Goal: Communication & Community: Share content

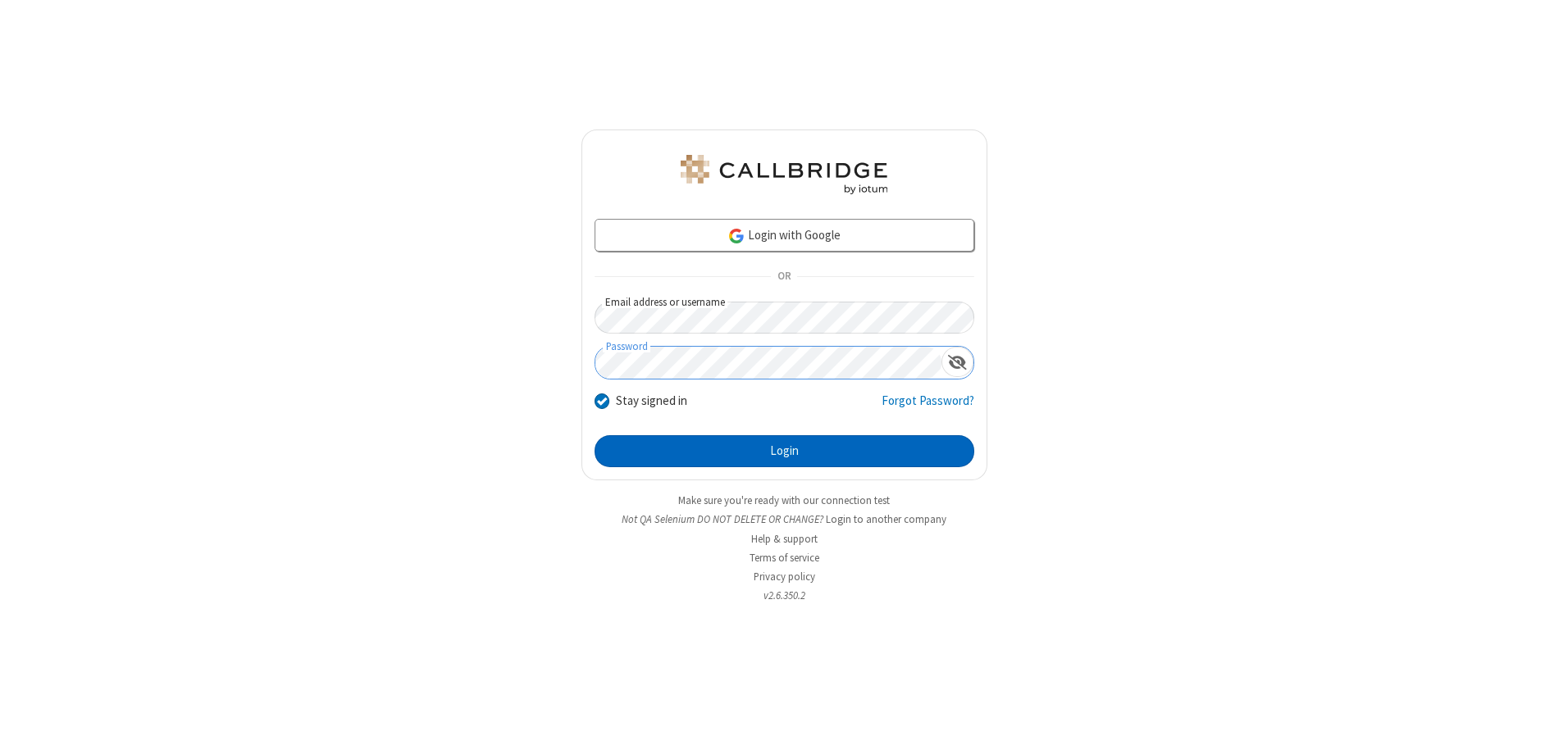
click at [784, 451] on button "Login" at bounding box center [785, 452] width 380 height 33
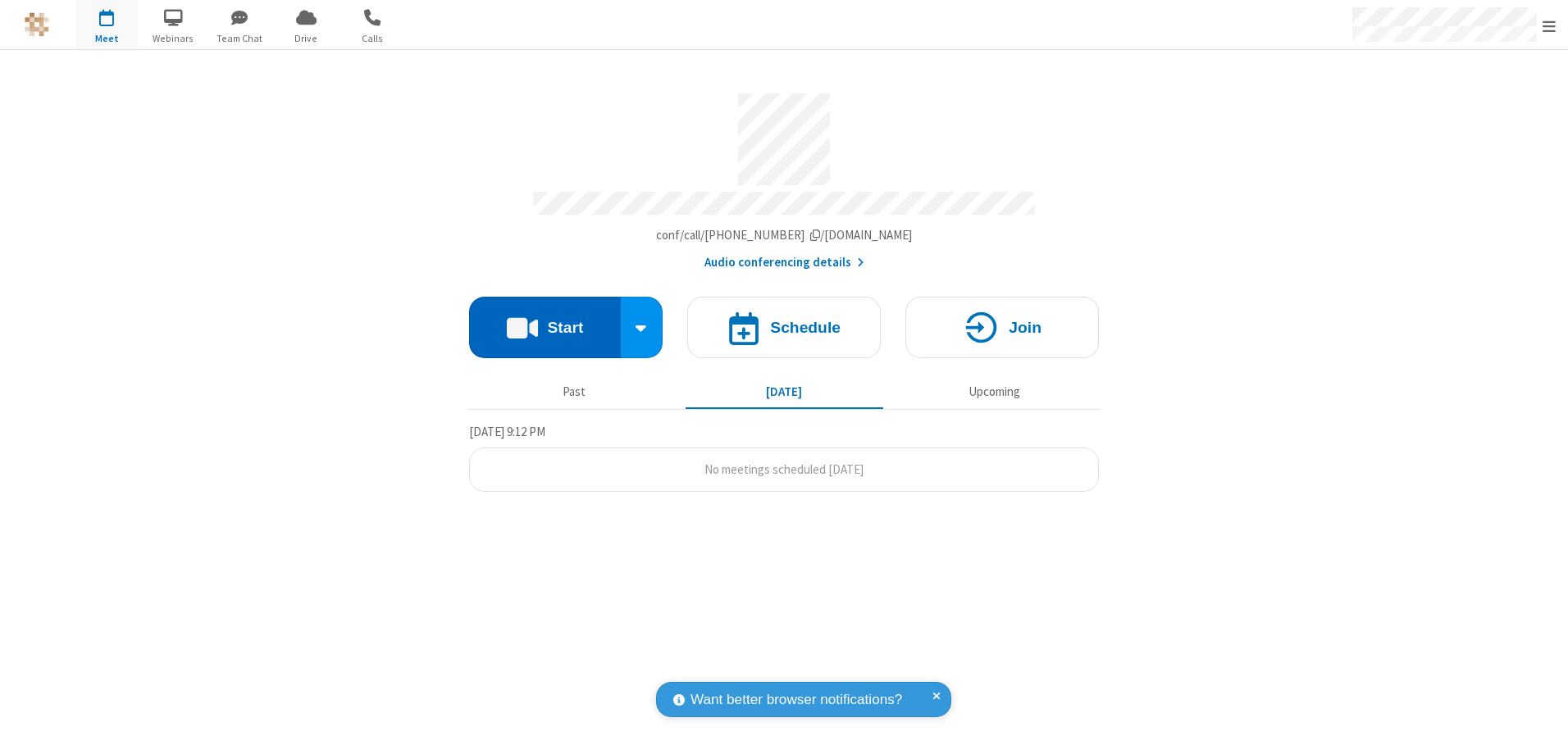
click at [544, 322] on button "Start" at bounding box center [544, 328] width 151 height 62
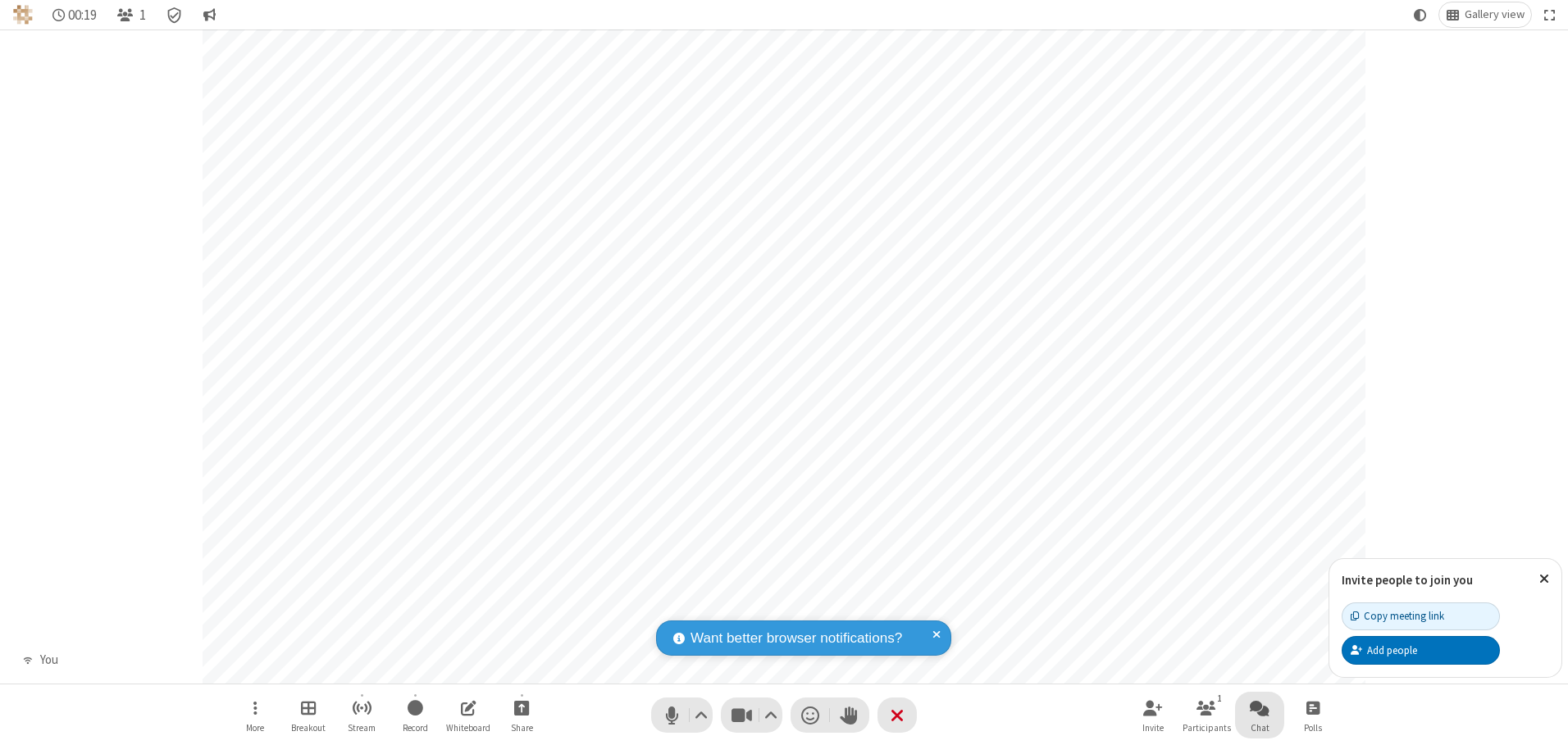
click at [1260, 707] on span "Open chat" at bounding box center [1259, 707] width 20 height 21
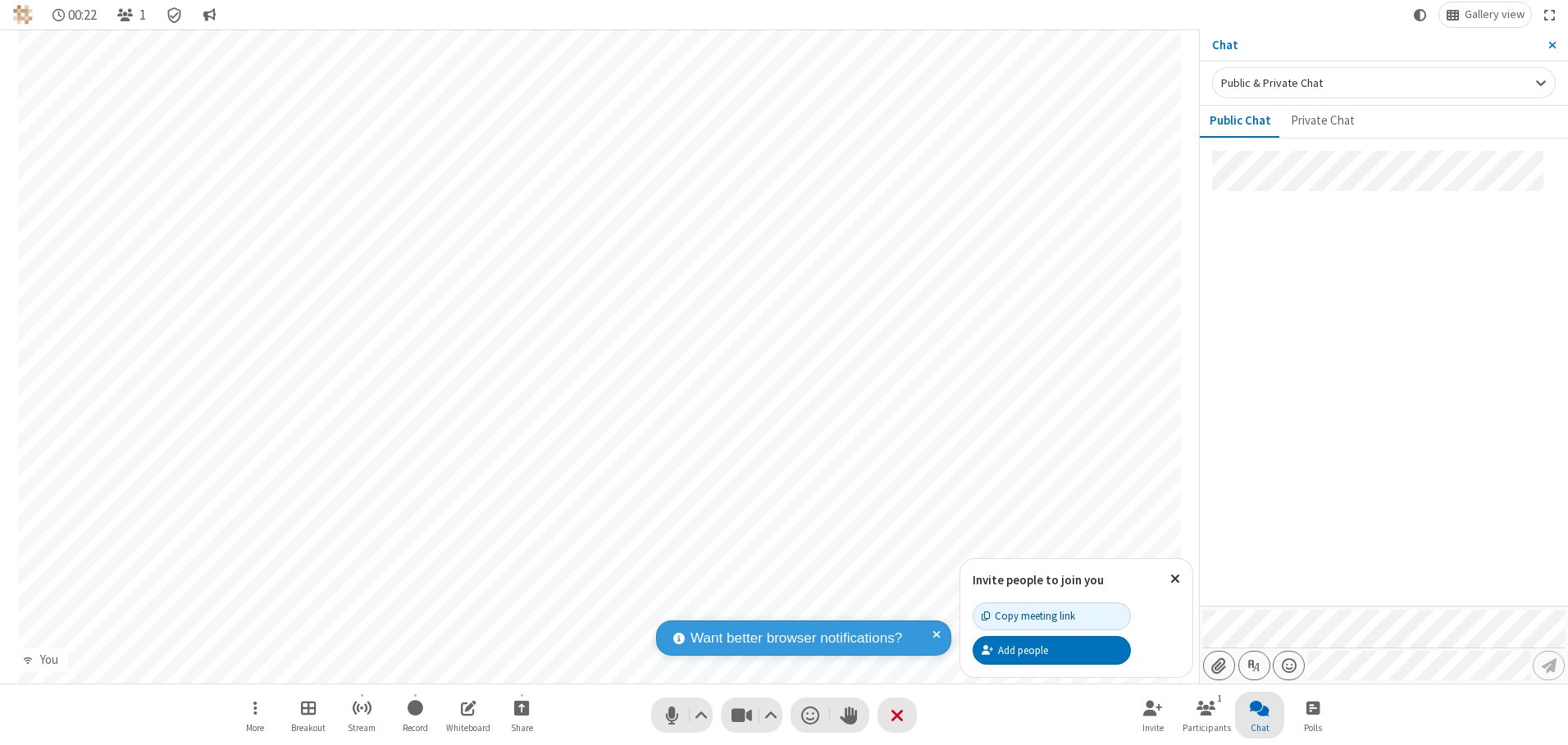
type input "C:\fakepath\doc_test.docx"
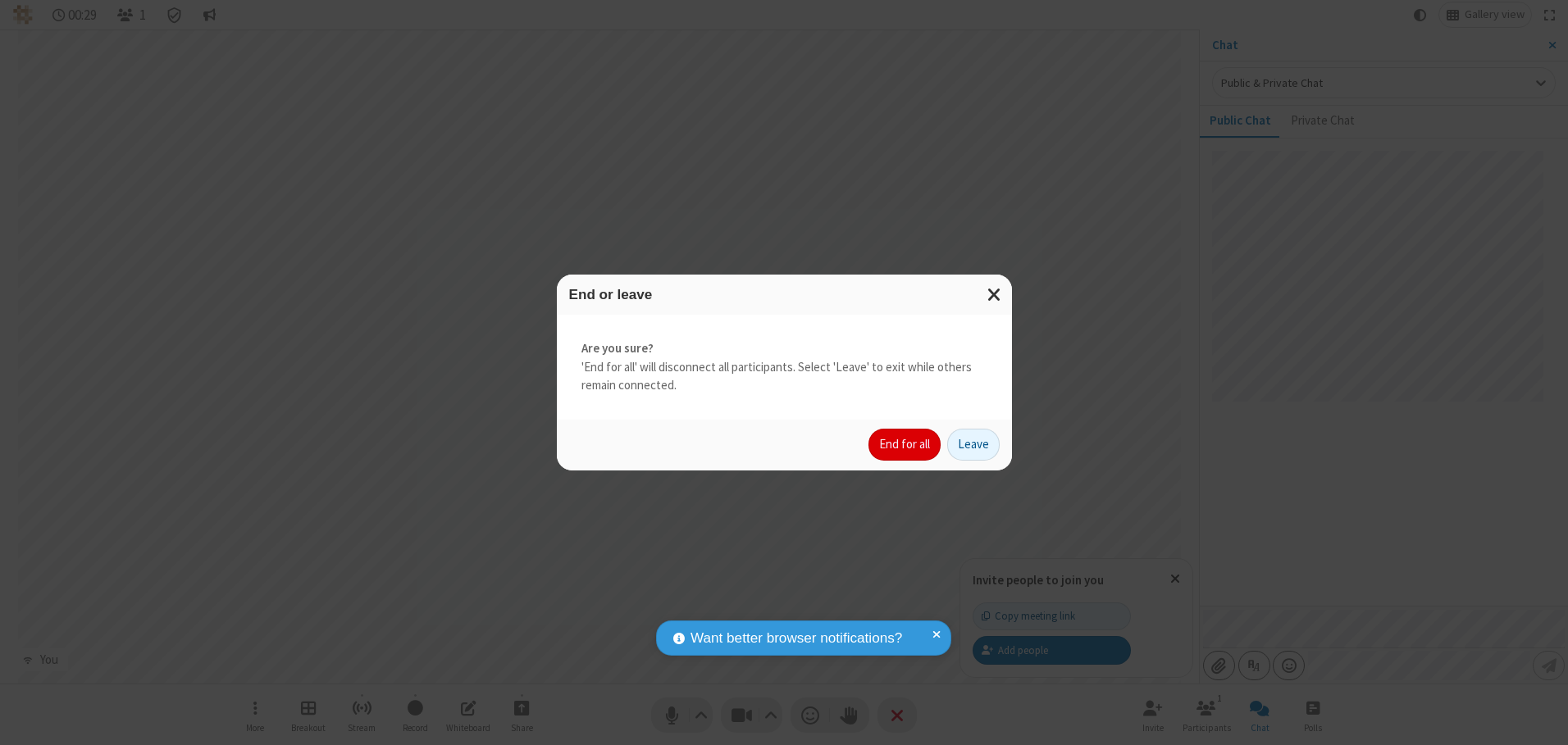
click at [906, 444] on button "End for all" at bounding box center [905, 445] width 72 height 33
